Goal: Information Seeking & Learning: Find specific fact

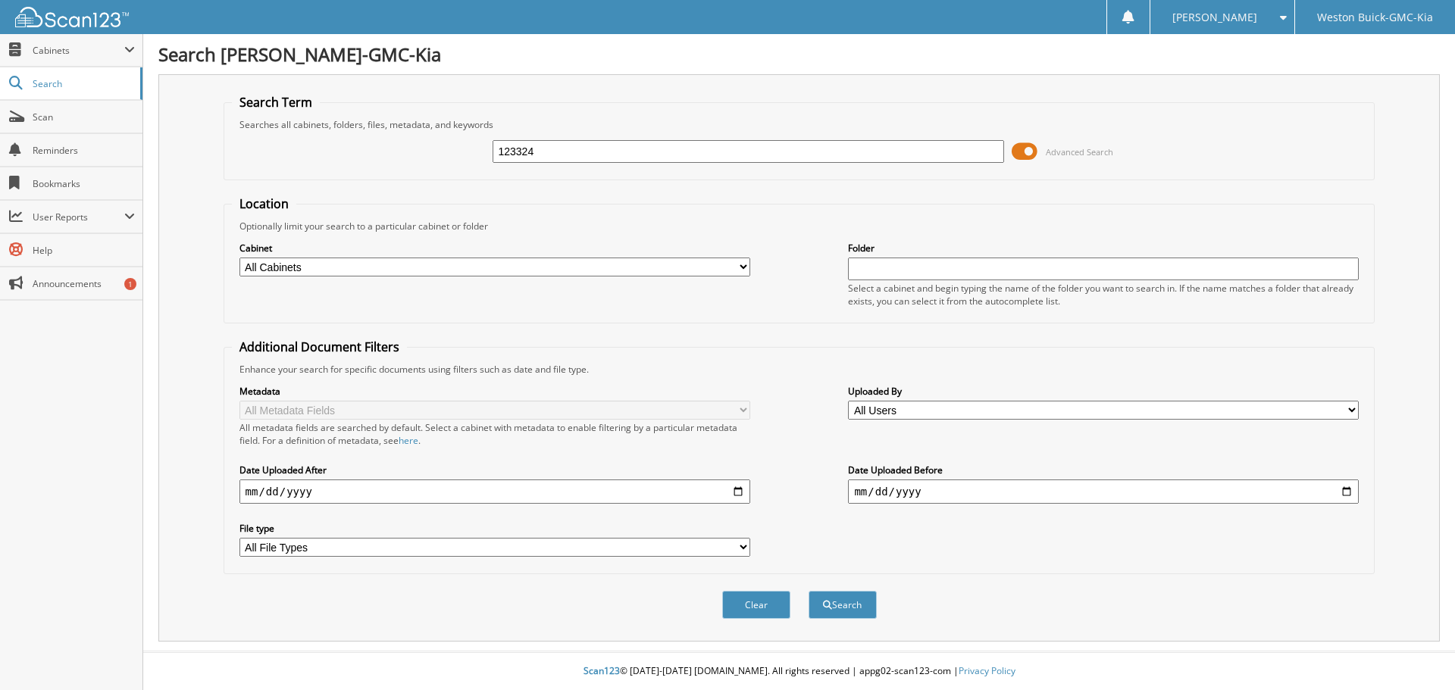
type input "123324"
click at [809, 591] on button "Search" at bounding box center [843, 605] width 68 height 28
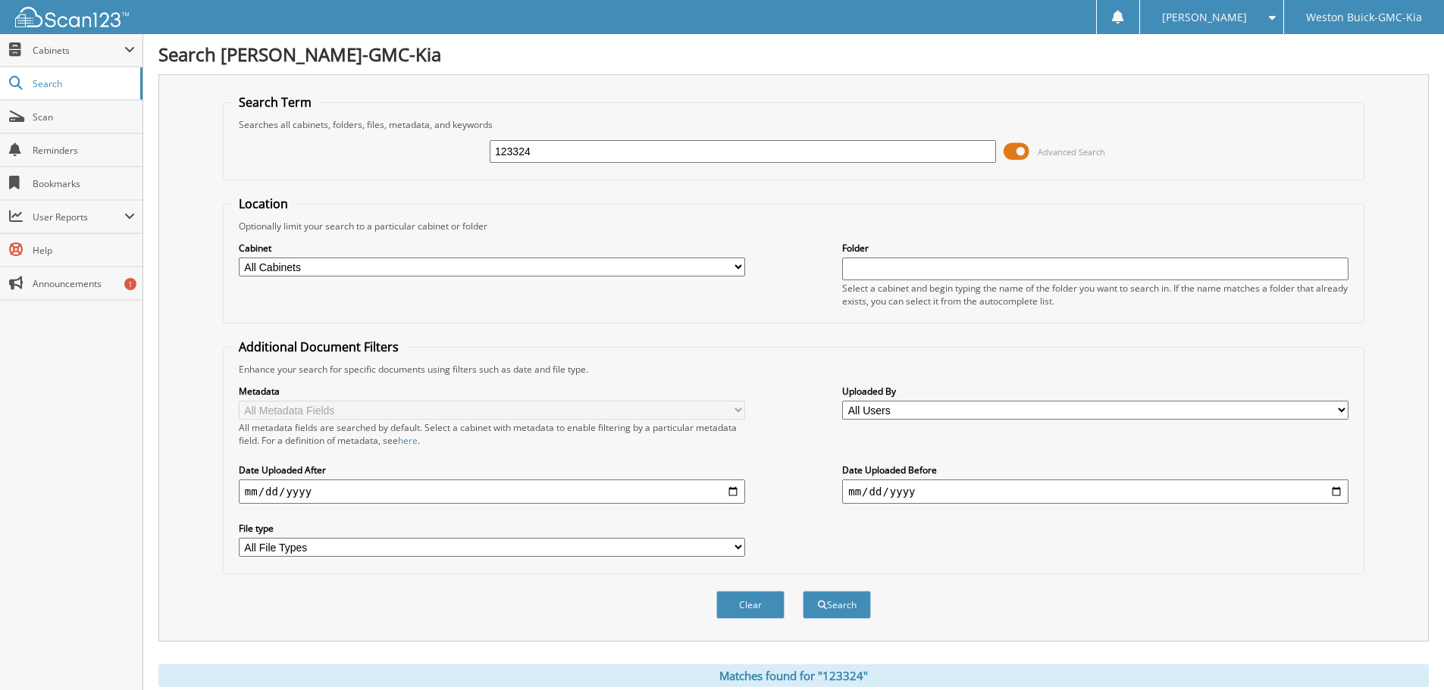
click at [1022, 149] on span at bounding box center [1016, 151] width 26 height 23
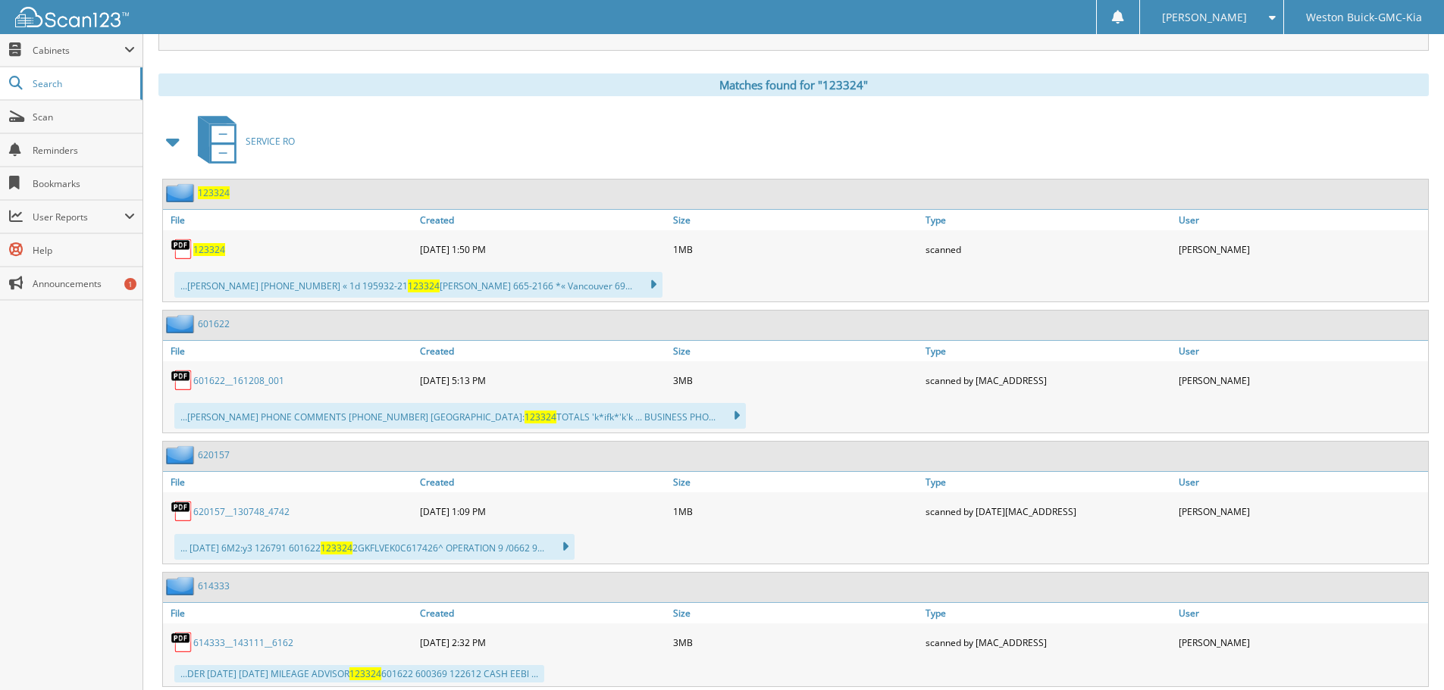
scroll to position [227, 0]
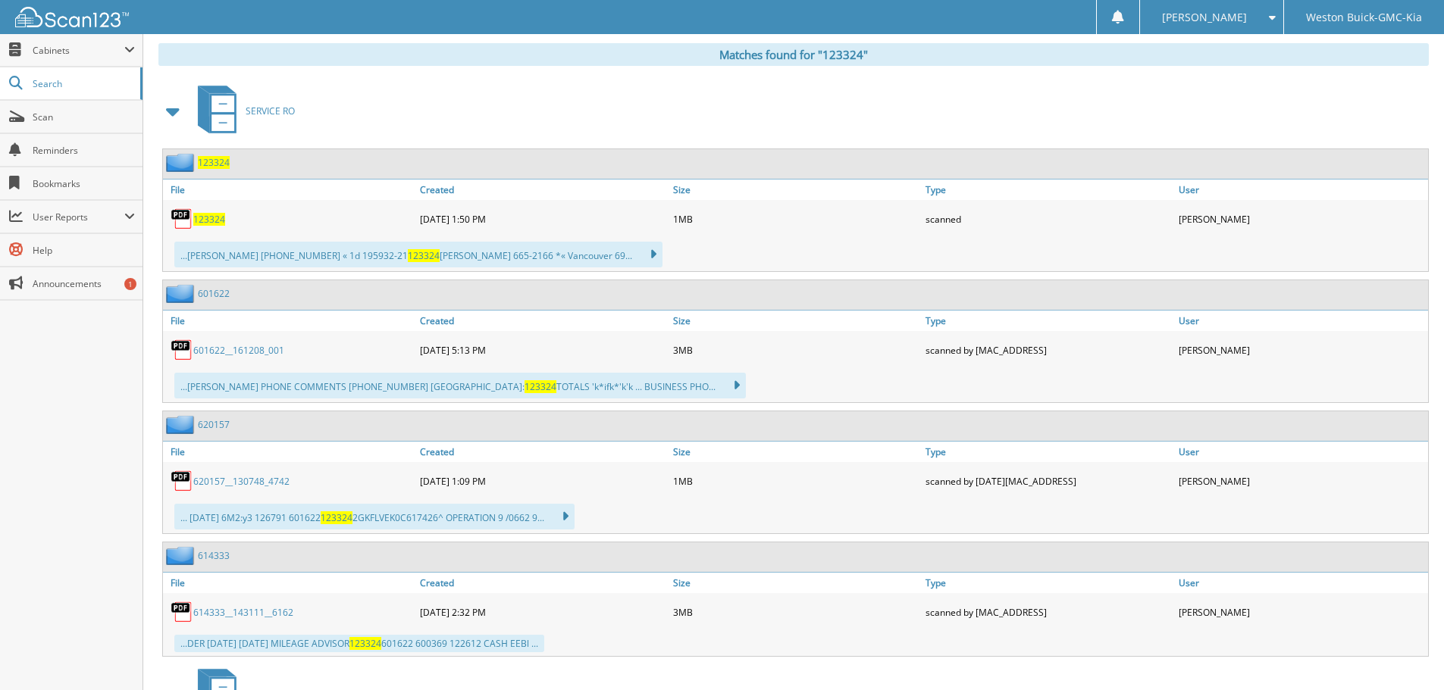
click at [208, 219] on span "123324" at bounding box center [209, 219] width 32 height 13
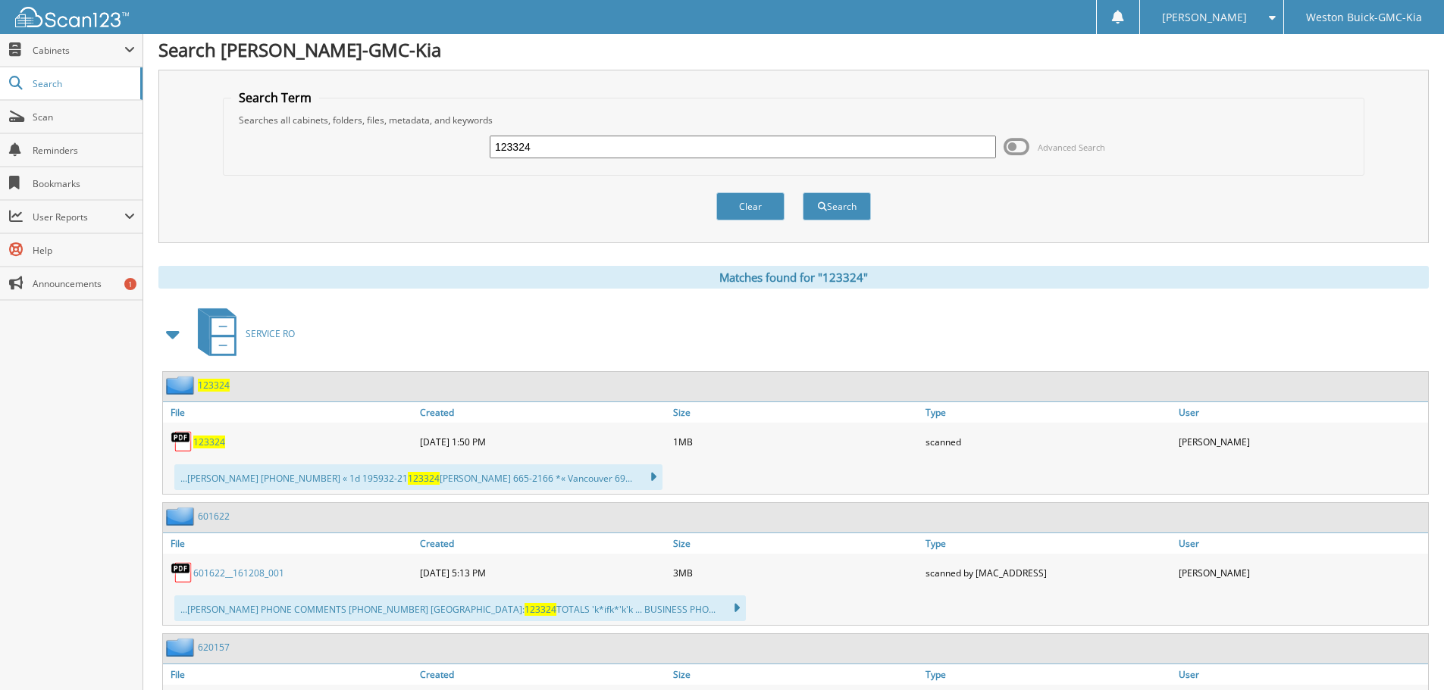
scroll to position [0, 0]
